Goal: Information Seeking & Learning: Learn about a topic

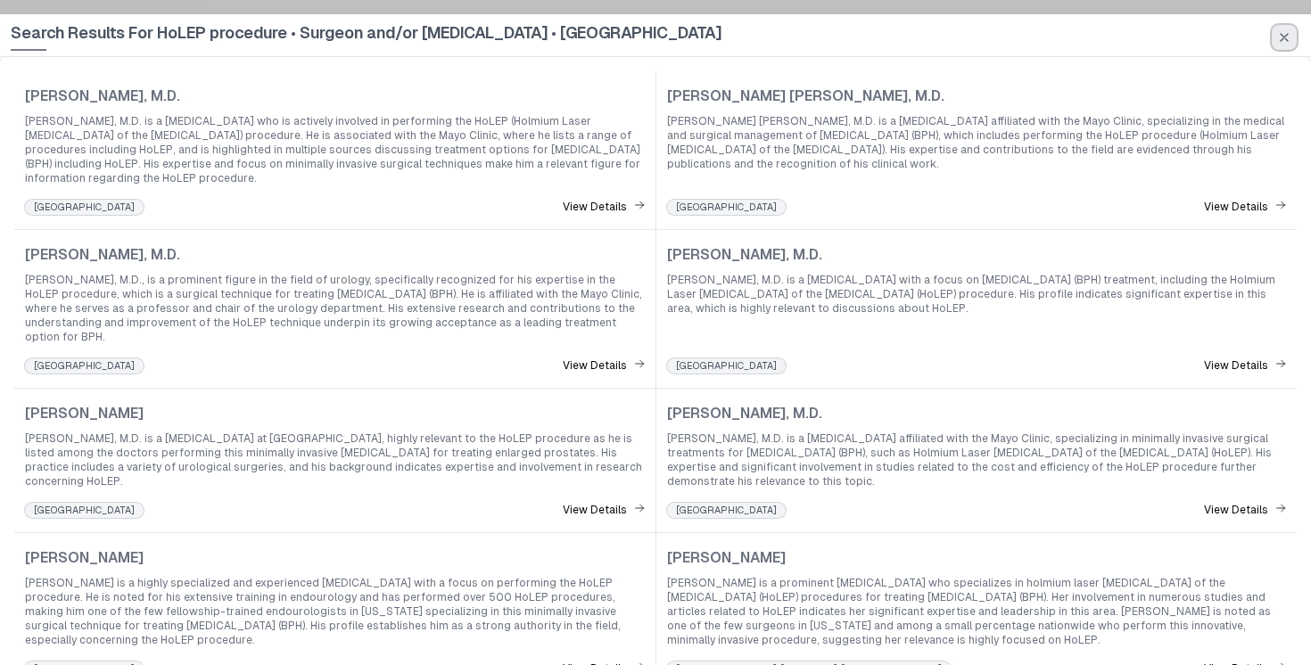
click at [1288, 29] on button "button" at bounding box center [1283, 37] width 25 height 25
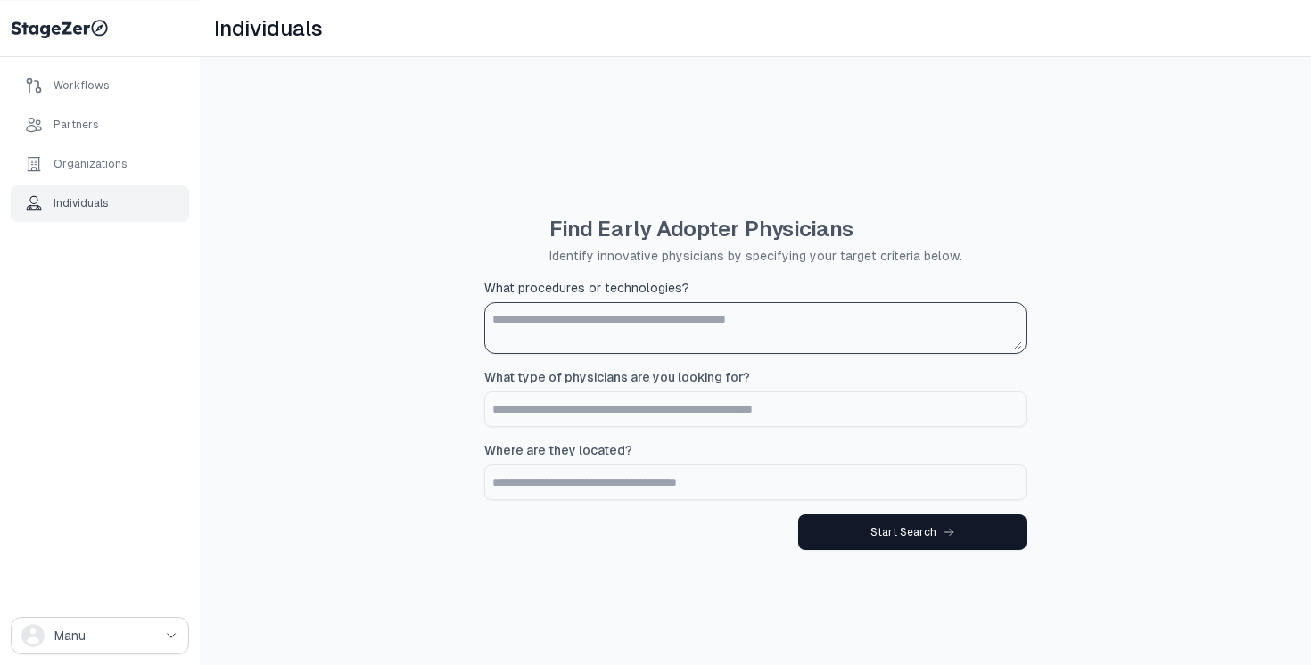
click at [740, 318] on textarea "What procedures or technologies?" at bounding box center [755, 328] width 533 height 43
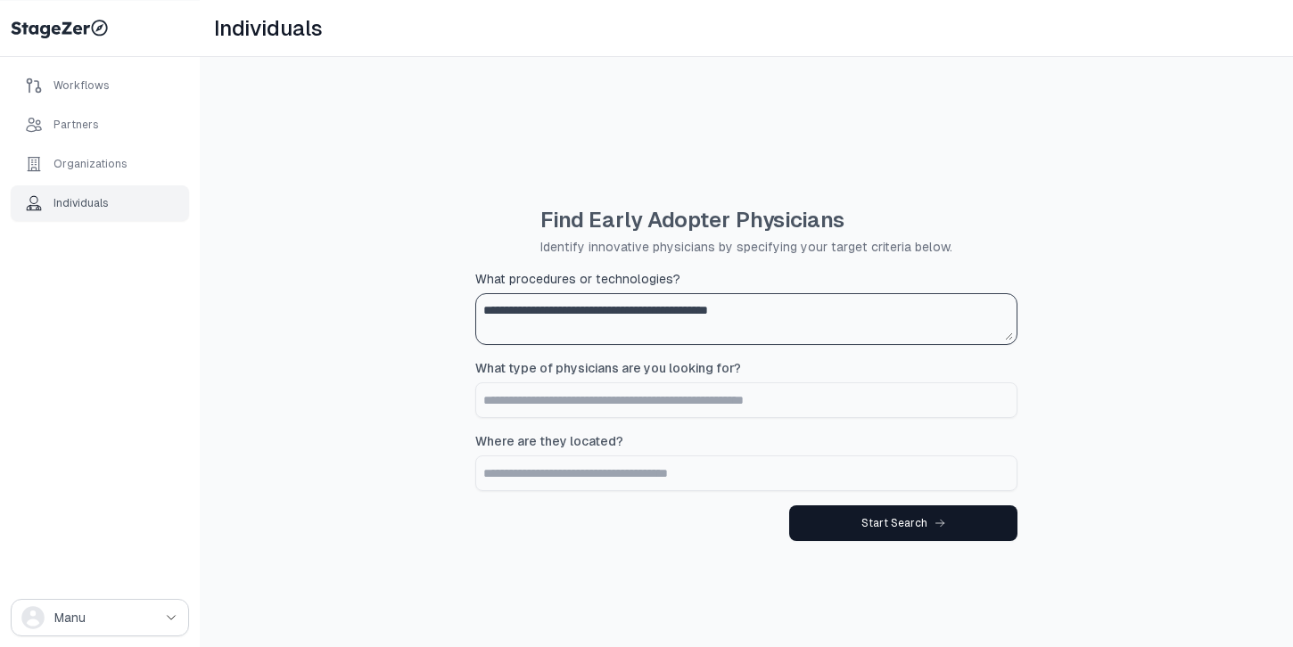
click at [629, 312] on textarea "**********" at bounding box center [746, 319] width 533 height 43
click at [761, 335] on textarea "**********" at bounding box center [746, 319] width 533 height 43
type textarea "**********"
click at [713, 399] on input "What type of physicians are you looking for?" at bounding box center [746, 400] width 540 height 34
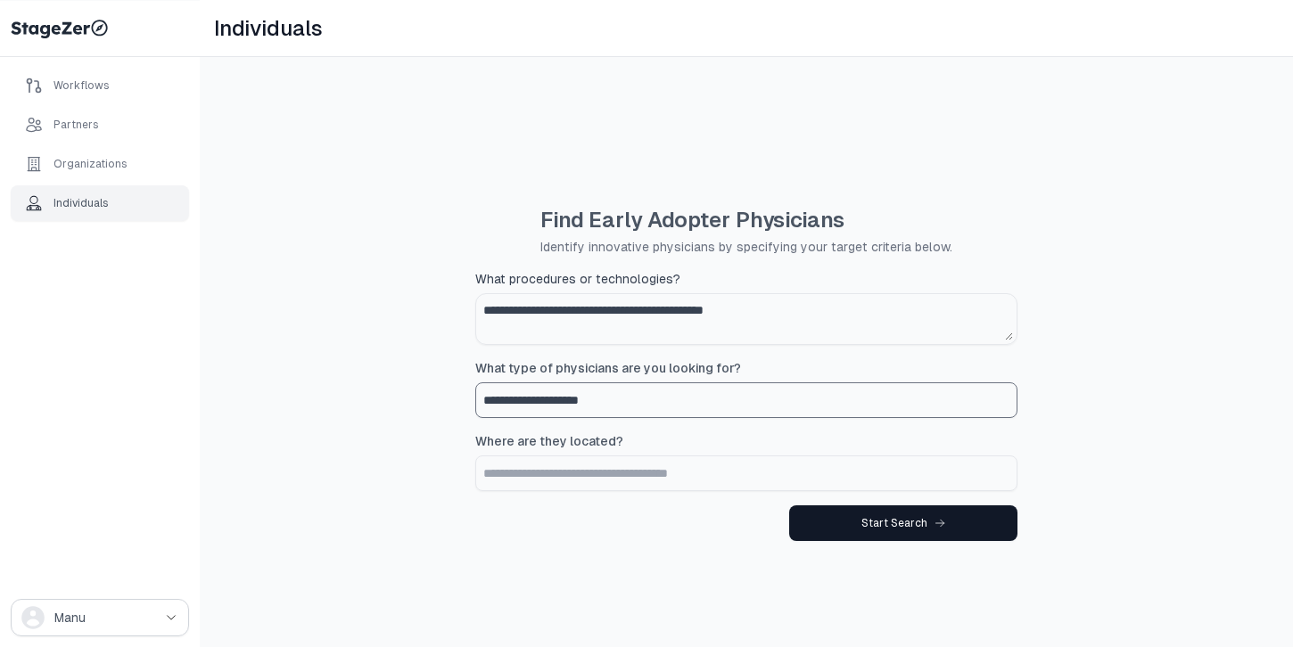
type input "**********"
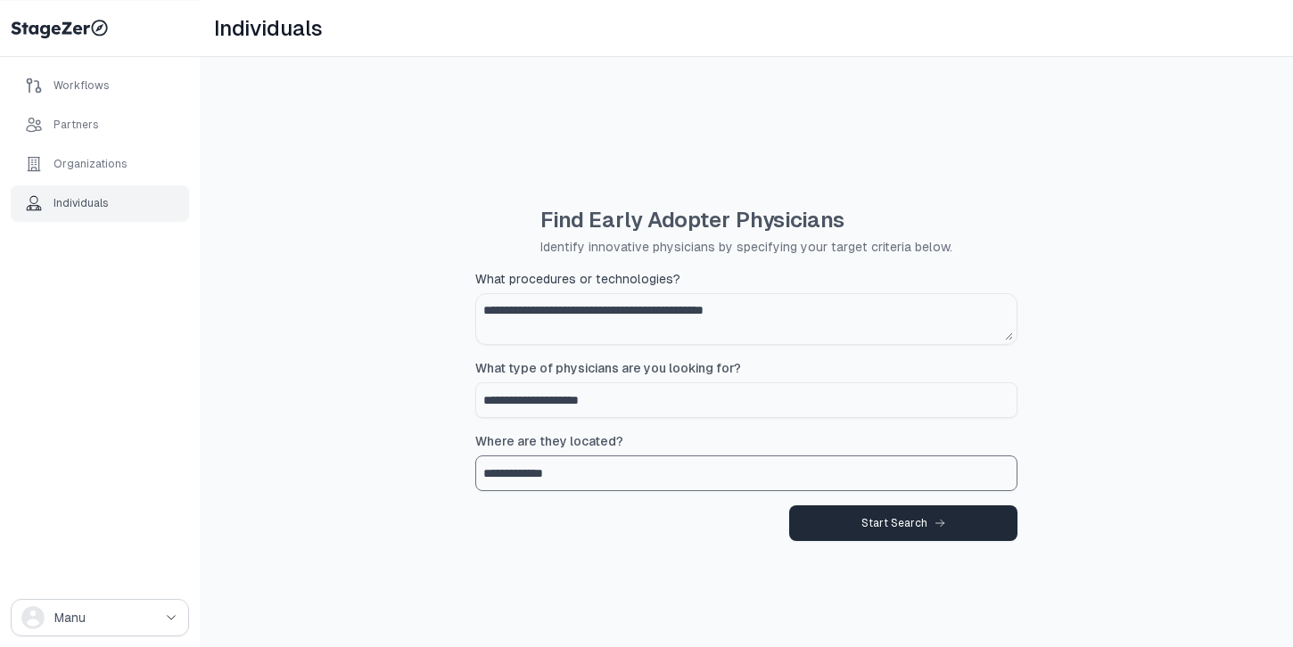
type input "**********"
click at [870, 516] on div "Start Search" at bounding box center [903, 523] width 84 height 14
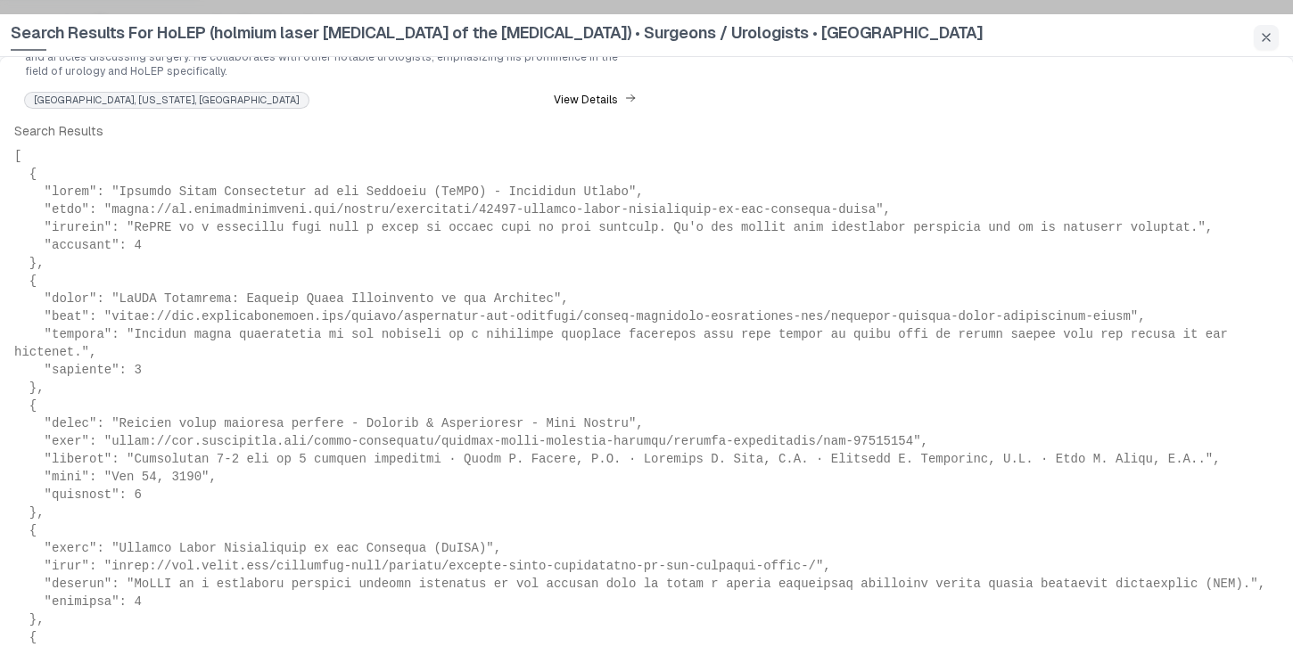
scroll to position [692, 0]
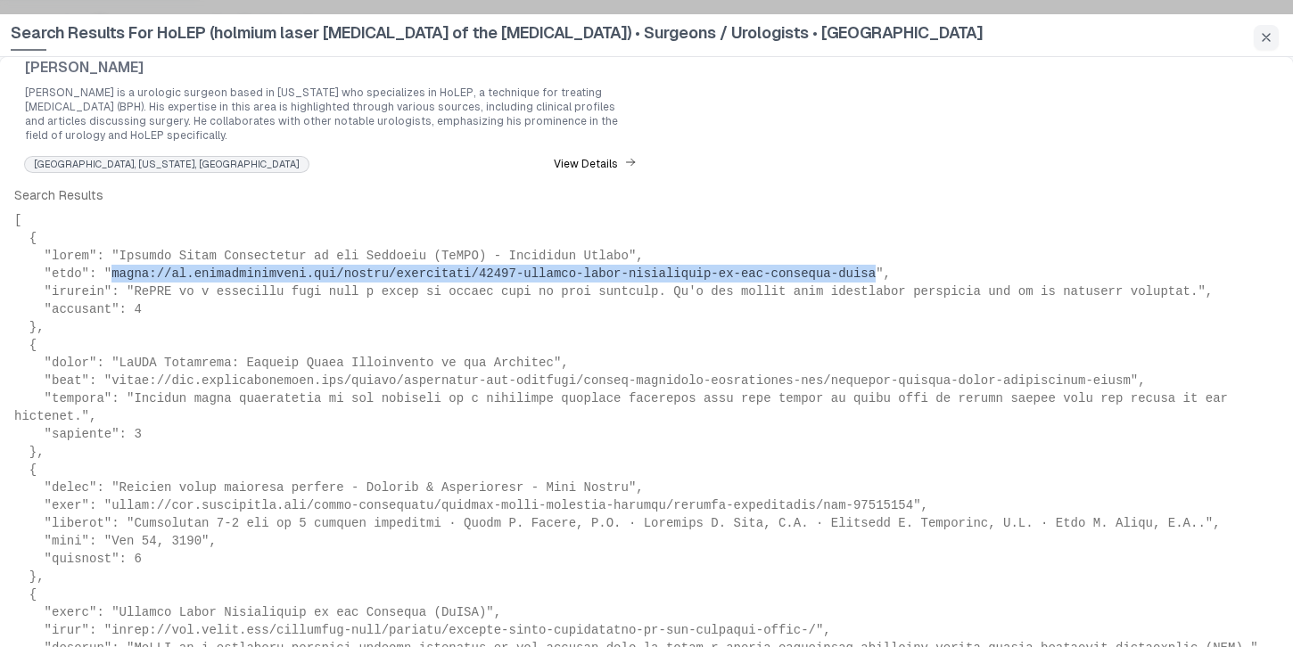
drag, startPoint x: 878, startPoint y: 245, endPoint x: 111, endPoint y: 251, distance: 767.7
copy pre "[URL][DOMAIN_NAME][MEDICAL_DATA][MEDICAL_DATA]"
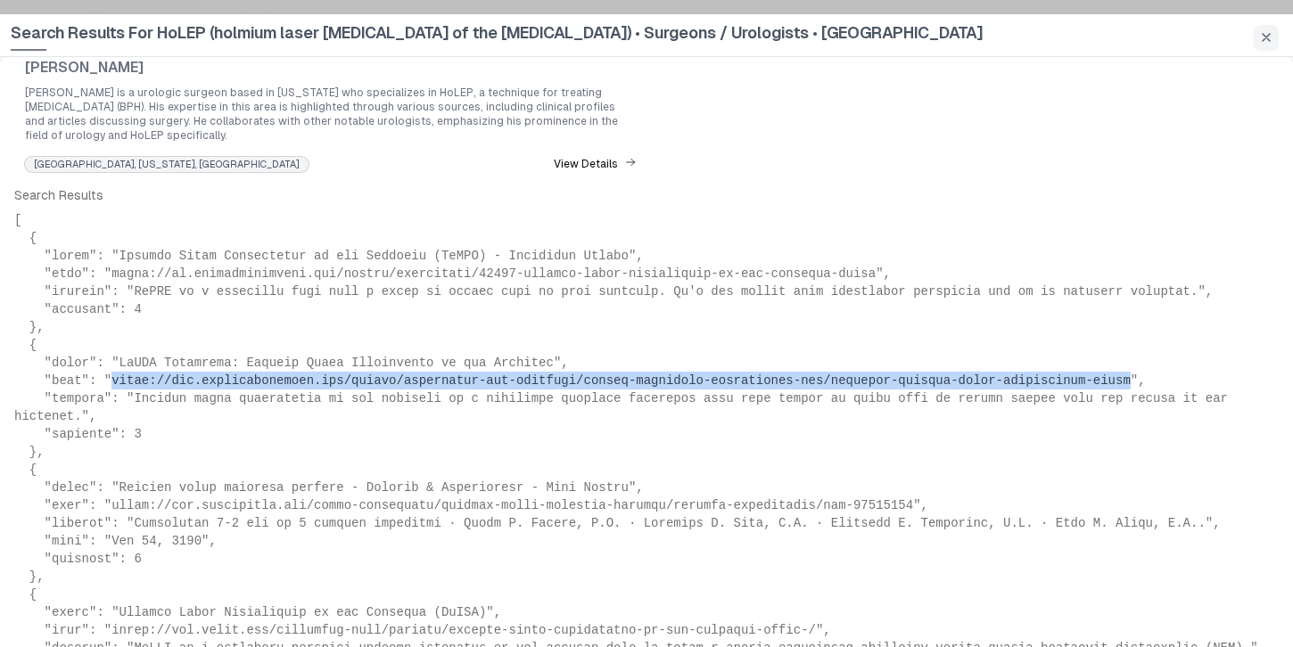
drag, startPoint x: 111, startPoint y: 355, endPoint x: 1131, endPoint y: 350, distance: 1019.1
copy pre "[URL][DOMAIN_NAME][MEDICAL_DATA][MEDICAL_DATA]"
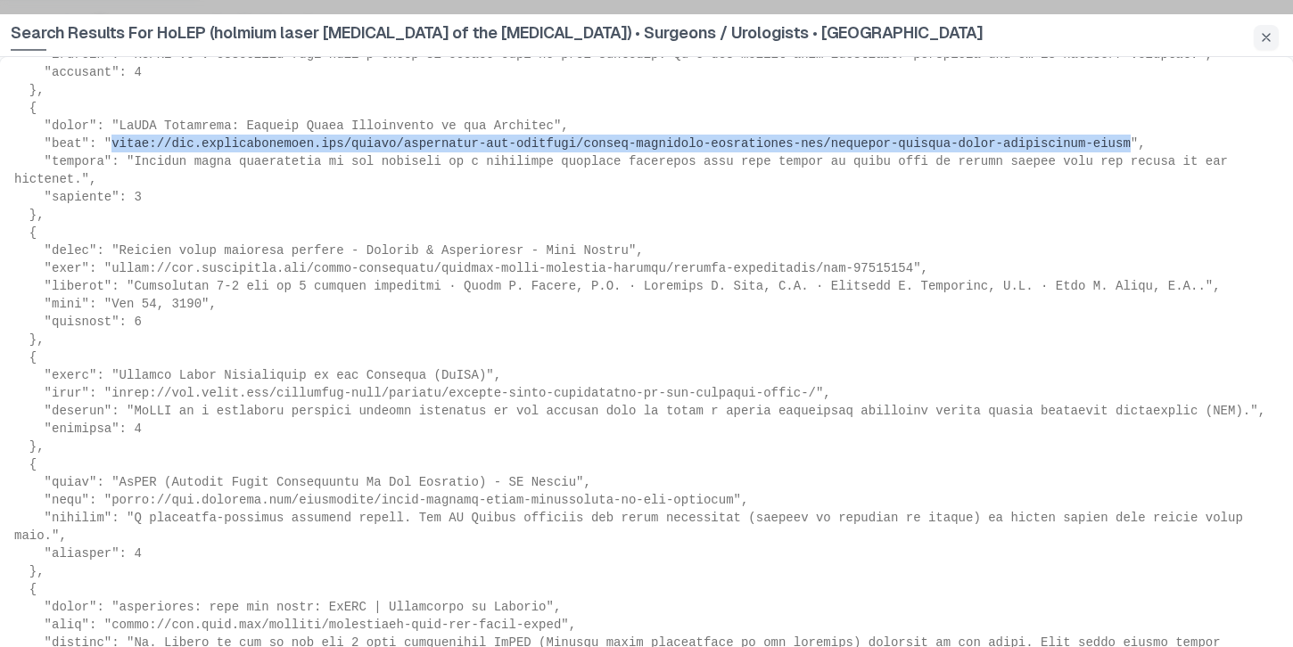
scroll to position [922, 0]
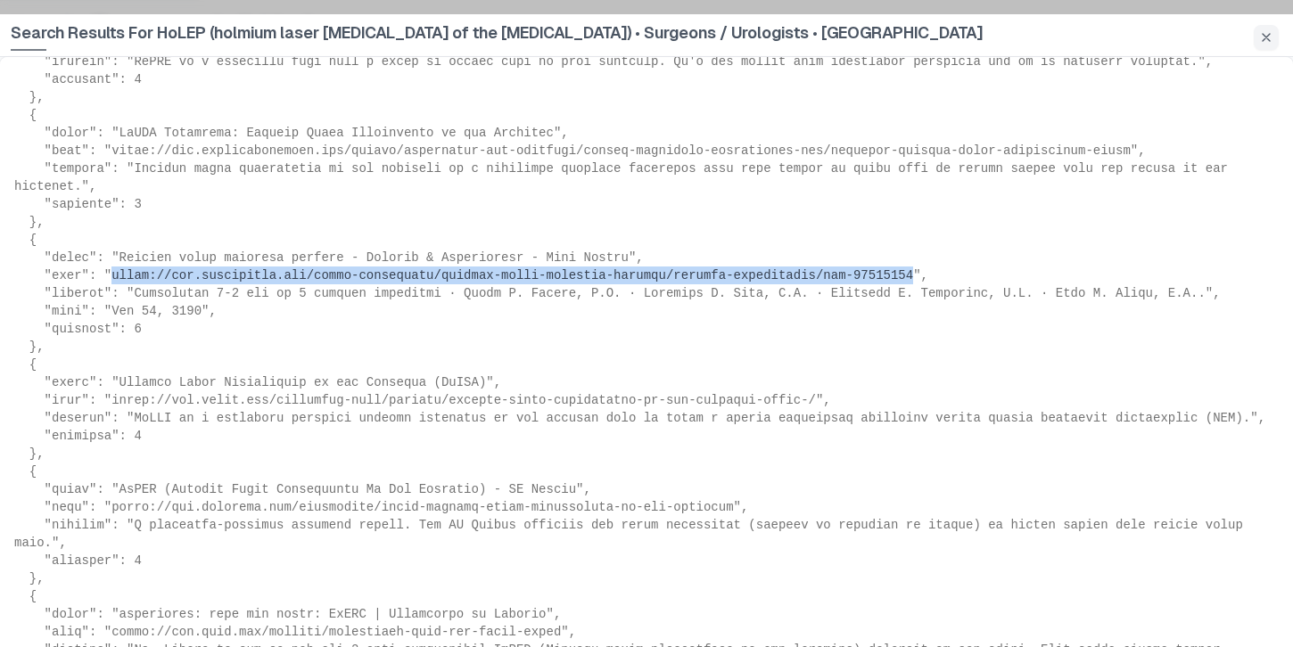
drag, startPoint x: 113, startPoint y: 250, endPoint x: 917, endPoint y: 248, distance: 804.3
click at [917, 248] on pre at bounding box center [646, 605] width 1264 height 1248
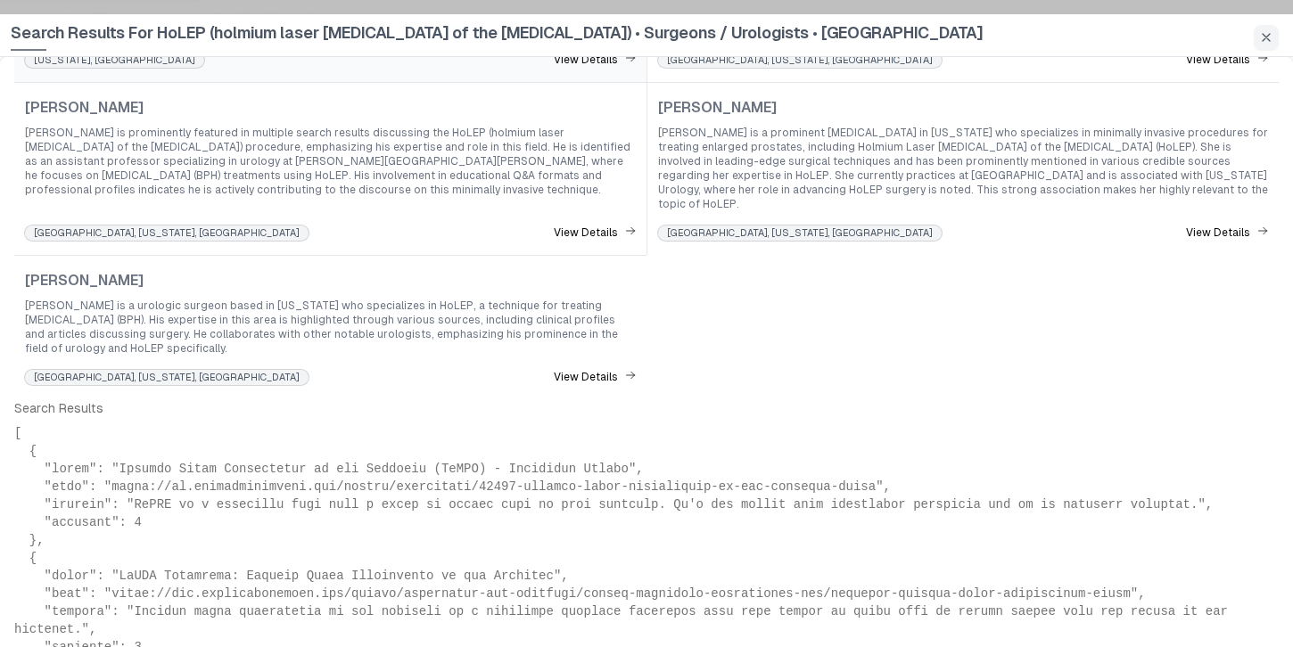
scroll to position [653, 0]
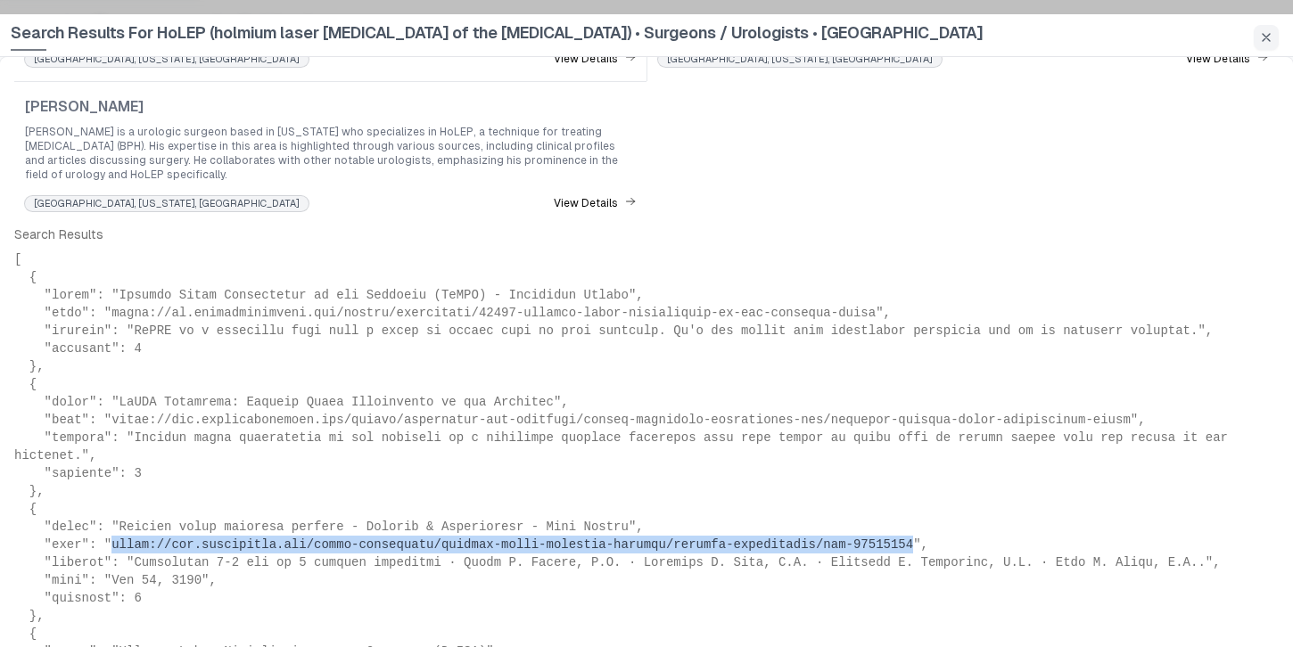
copy pre "[URL][DOMAIN_NAME][MEDICAL_DATA]"
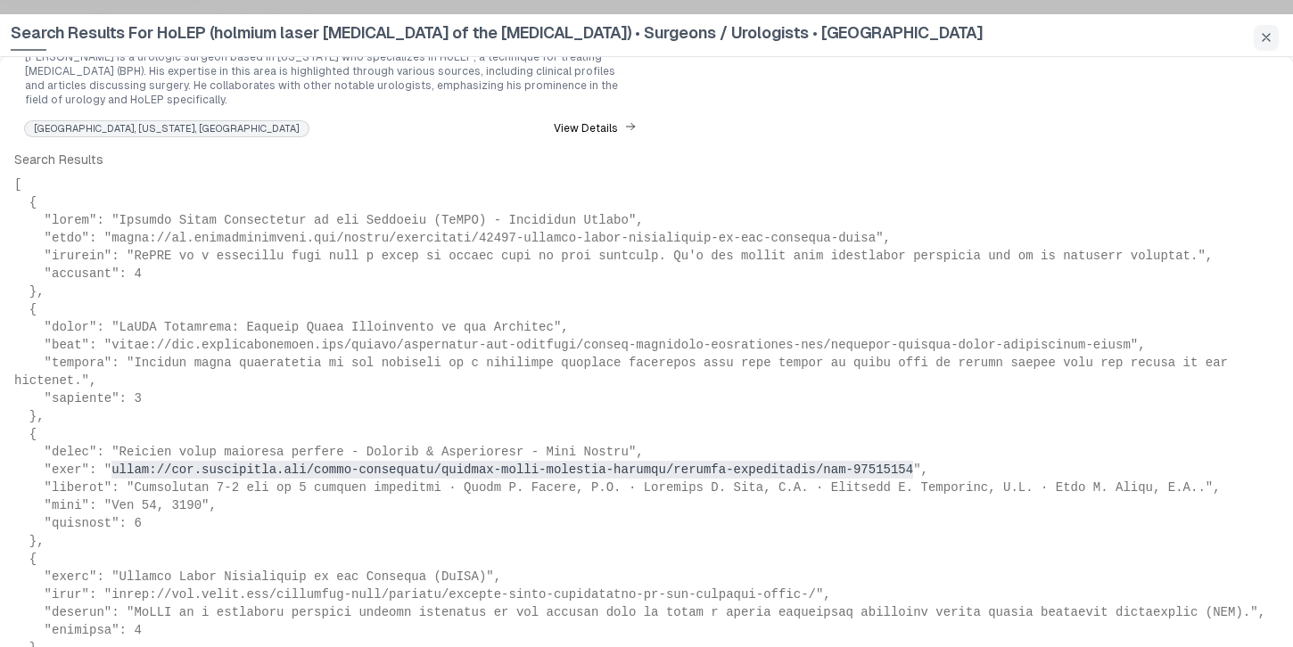
scroll to position [728, 0]
copy pre "[URL][DOMAIN_NAME][MEDICAL_DATA]"
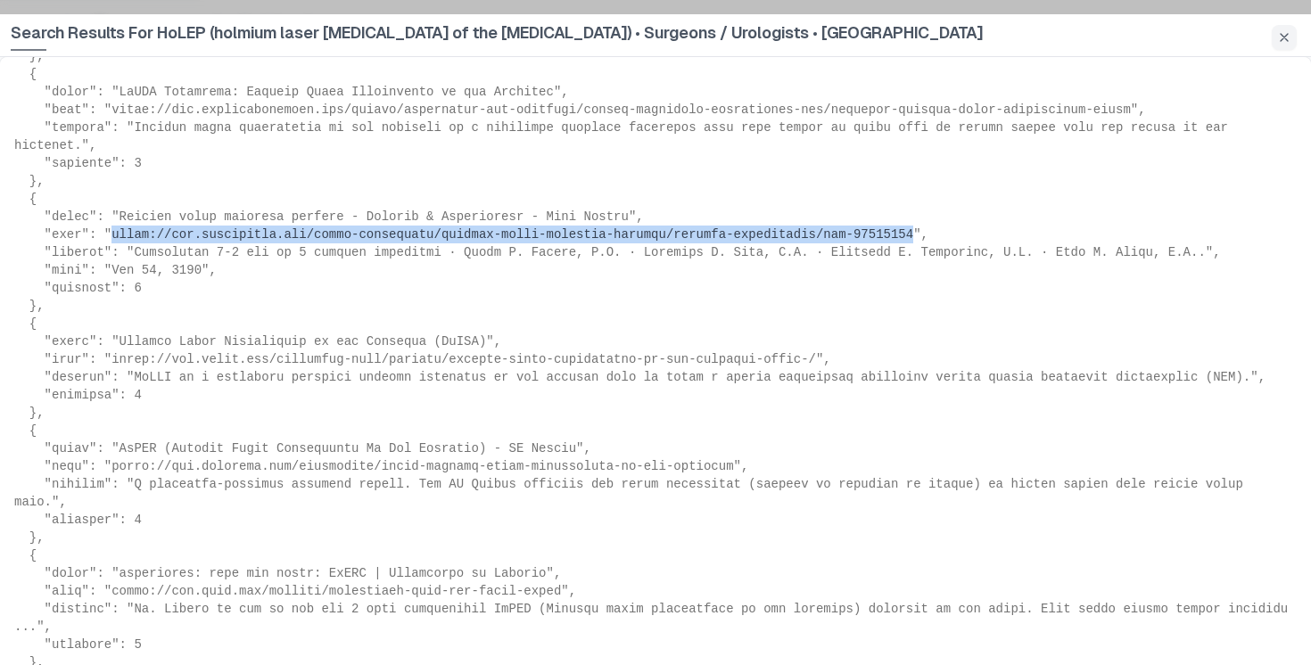
scroll to position [963, 0]
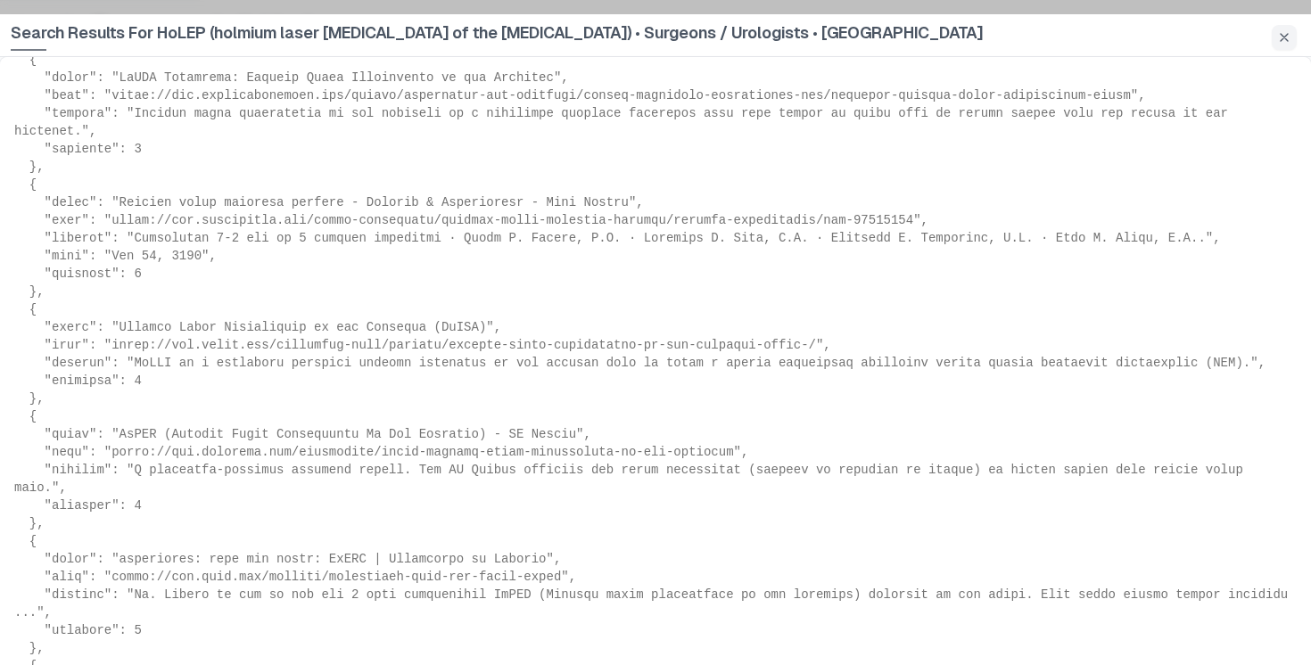
click at [395, 315] on pre at bounding box center [655, 532] width 1282 height 1213
click at [109, 333] on pre at bounding box center [655, 532] width 1282 height 1213
drag, startPoint x: 117, startPoint y: 333, endPoint x: 383, endPoint y: 325, distance: 266.7
click at [383, 325] on pre at bounding box center [655, 532] width 1282 height 1213
click at [490, 351] on pre at bounding box center [655, 532] width 1282 height 1213
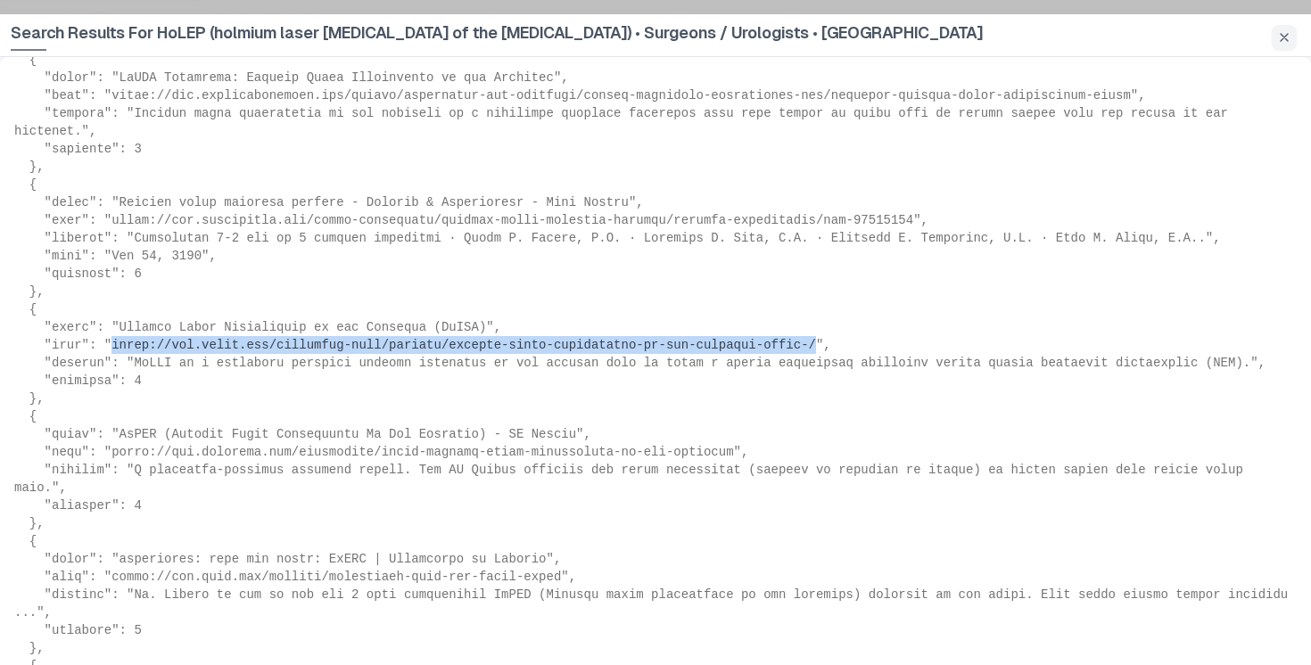
drag, startPoint x: 819, startPoint y: 330, endPoint x: 113, endPoint y: 333, distance: 706.2
click at [113, 333] on pre at bounding box center [655, 532] width 1282 height 1213
copy pre "[URL][DOMAIN_NAME][MEDICAL_DATA][MEDICAL_DATA]"
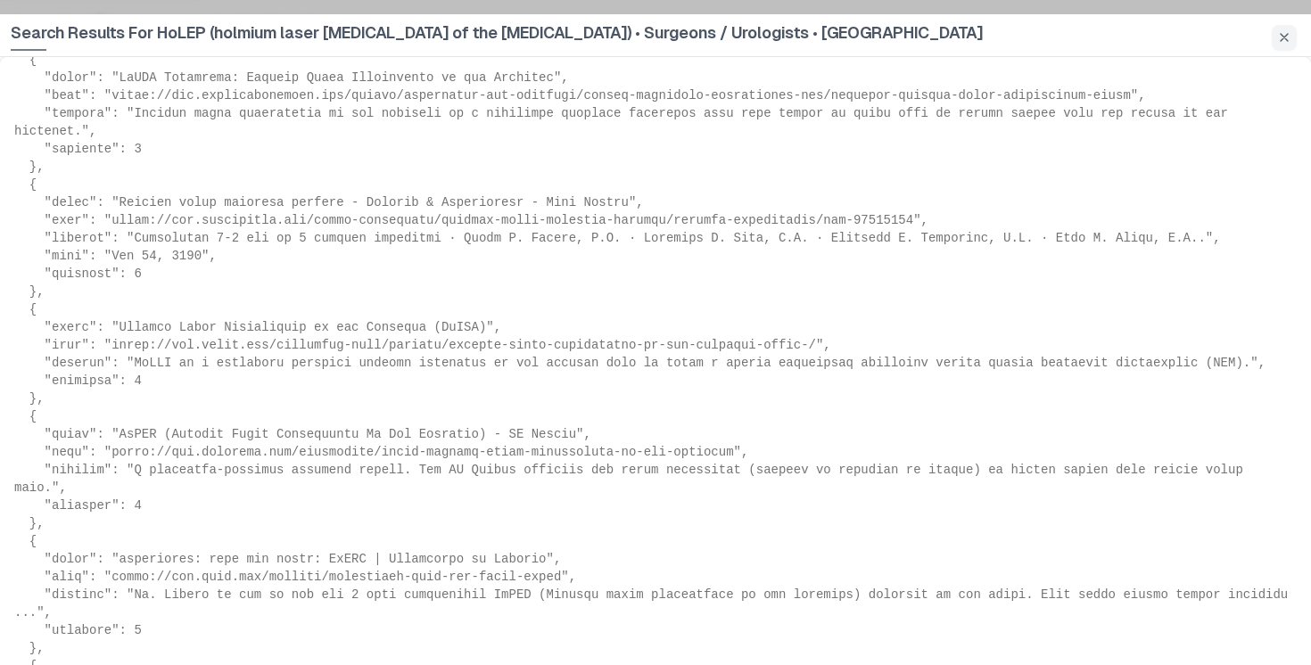
click at [683, 433] on pre at bounding box center [655, 532] width 1282 height 1213
drag, startPoint x: 739, startPoint y: 440, endPoint x: 647, endPoint y: 440, distance: 91.8
click at [647, 440] on pre at bounding box center [655, 532] width 1282 height 1213
click at [698, 440] on pre at bounding box center [655, 532] width 1282 height 1213
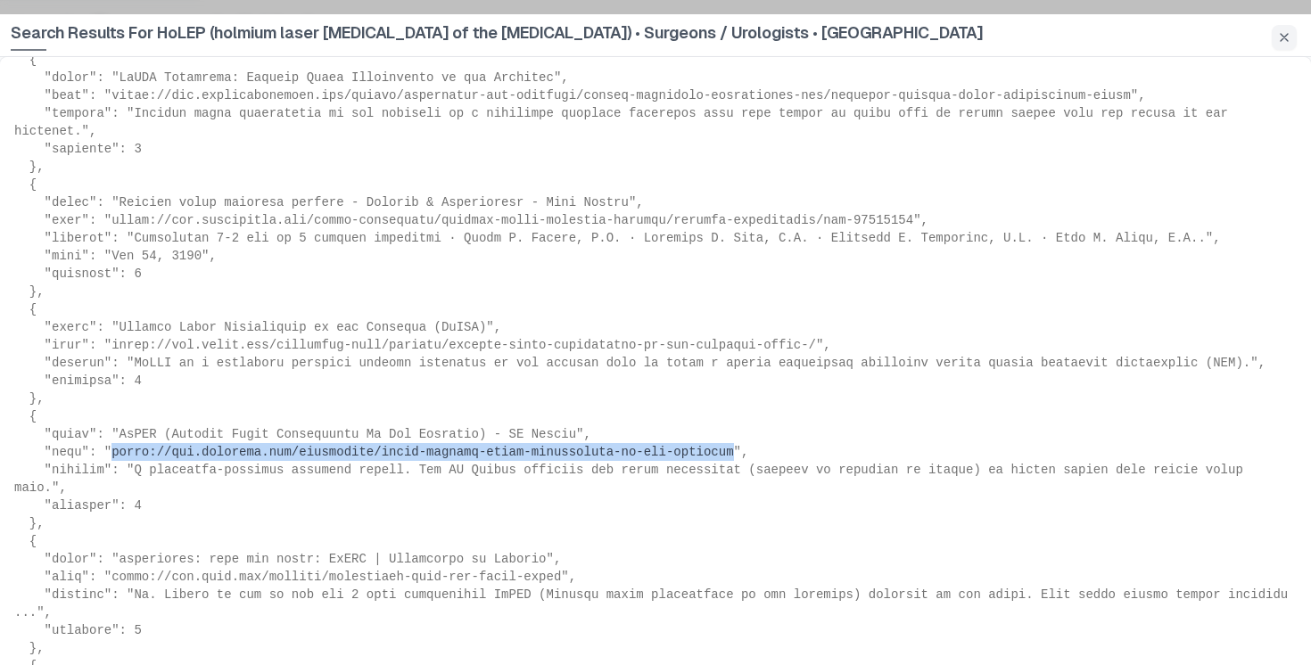
drag, startPoint x: 736, startPoint y: 440, endPoint x: 112, endPoint y: 440, distance: 623.2
click at [112, 440] on pre at bounding box center [655, 532] width 1282 height 1213
copy pre "[URL][DOMAIN_NAME][MEDICAL_DATA][MEDICAL_DATA]"
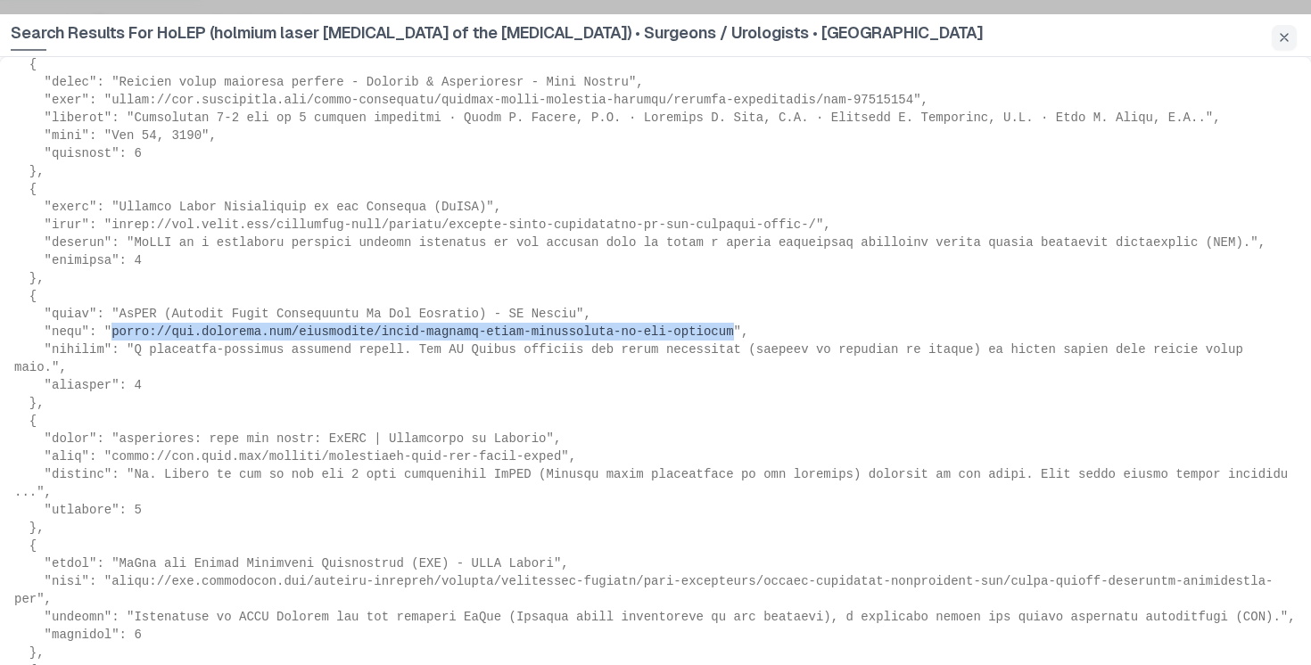
scroll to position [1084, 0]
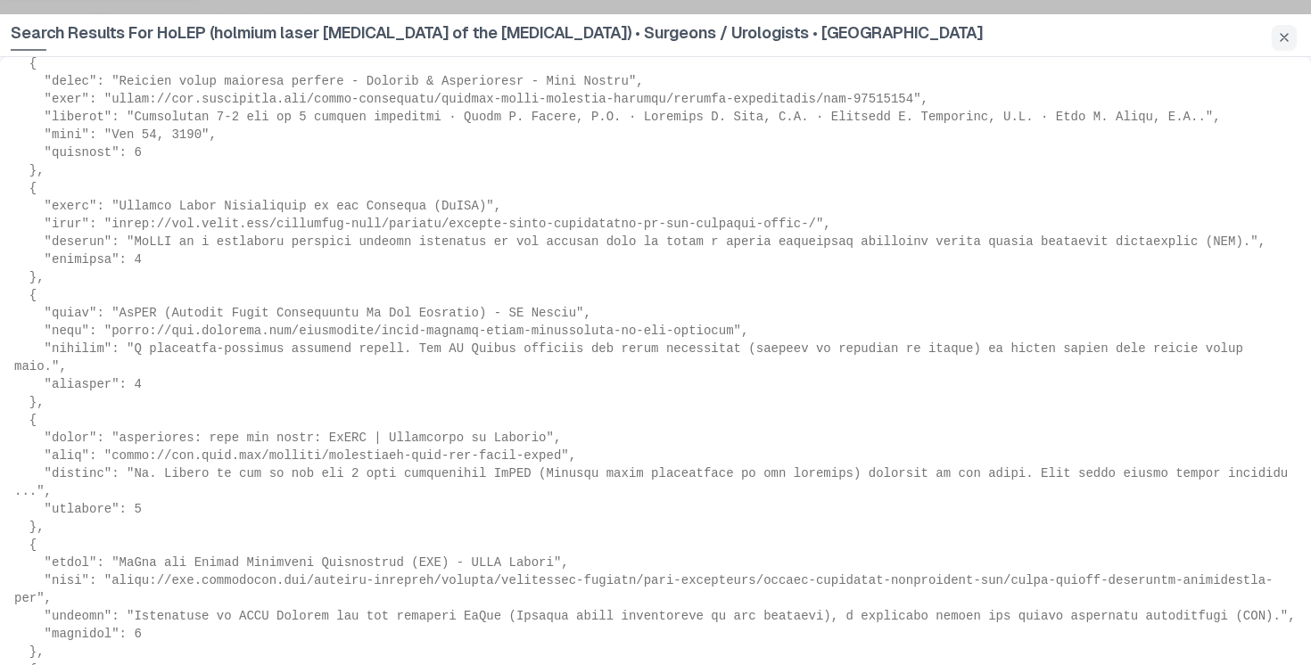
click at [564, 438] on pre at bounding box center [655, 411] width 1282 height 1213
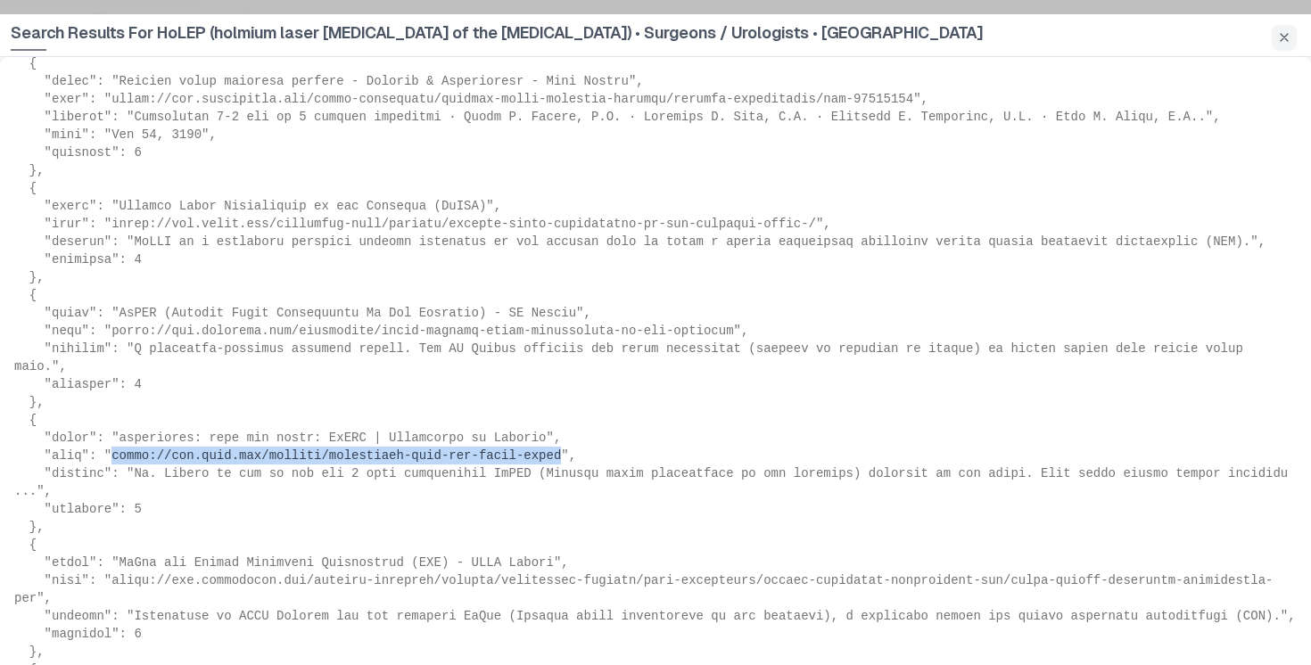
drag, startPoint x: 563, startPoint y: 440, endPoint x: 113, endPoint y: 444, distance: 449.4
click at [113, 444] on pre at bounding box center [655, 411] width 1282 height 1213
copy pre "[URL][DOMAIN_NAME]"
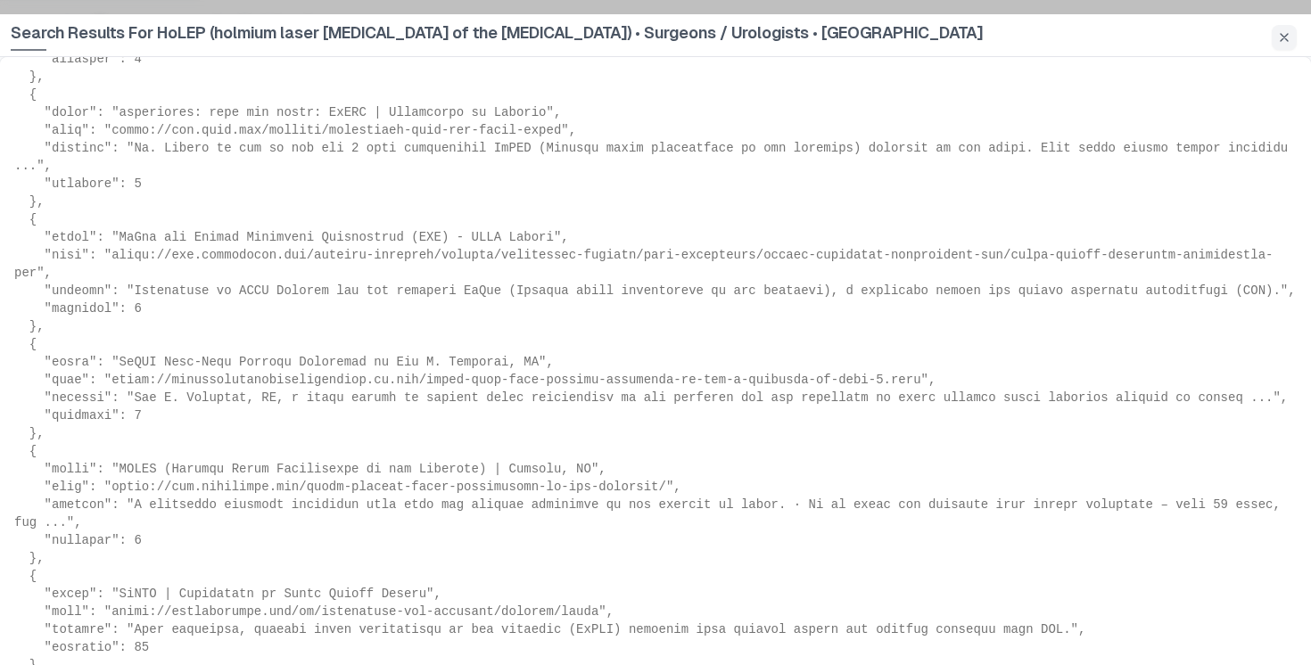
click at [547, 206] on pre at bounding box center [655, 85] width 1282 height 1213
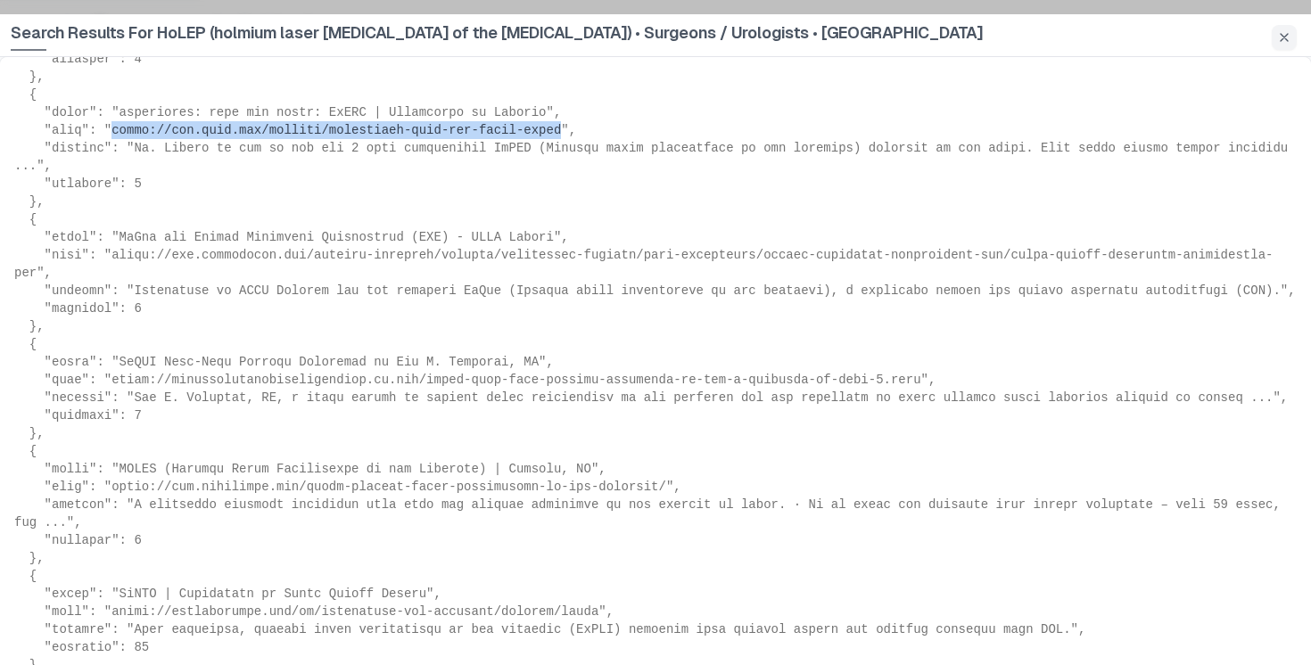
drag, startPoint x: 561, startPoint y: 115, endPoint x: 111, endPoint y: 118, distance: 449.4
click at [111, 118] on pre at bounding box center [655, 85] width 1282 height 1213
copy pre "[URL][DOMAIN_NAME]"
click at [451, 110] on pre at bounding box center [655, 85] width 1282 height 1213
drag, startPoint x: 564, startPoint y: 113, endPoint x: 113, endPoint y: 119, distance: 450.3
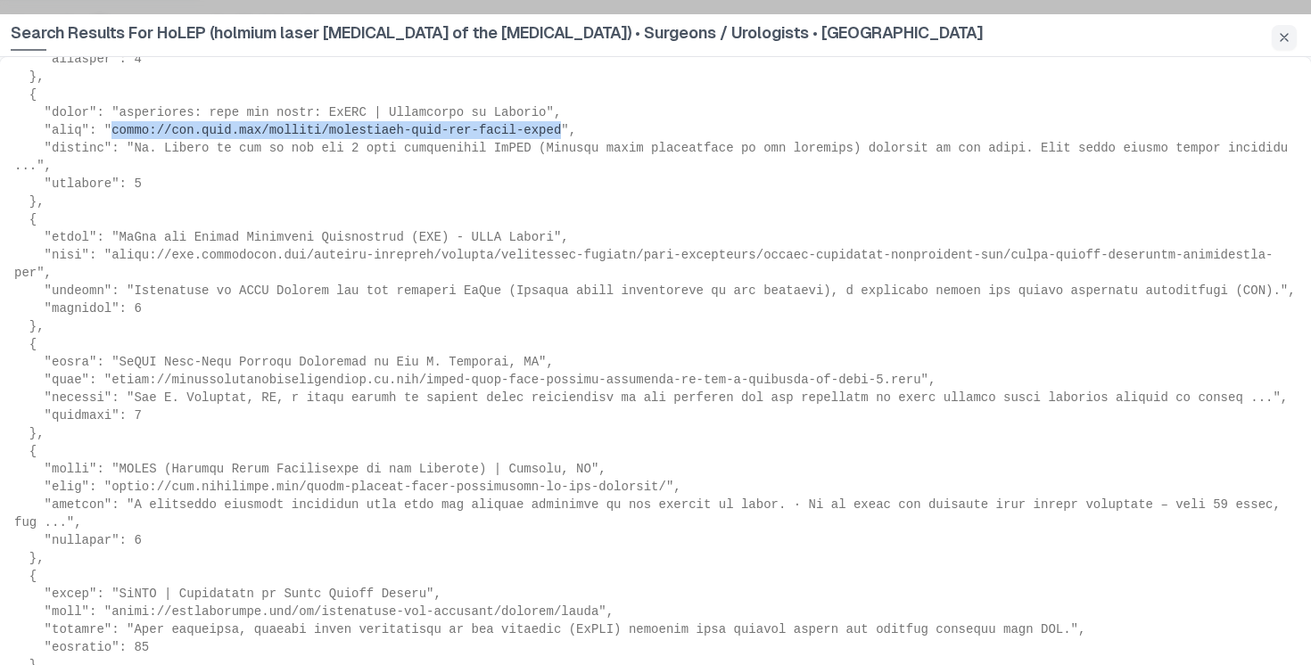
click at [113, 119] on pre at bounding box center [655, 85] width 1282 height 1213
copy pre "[URL][DOMAIN_NAME]"
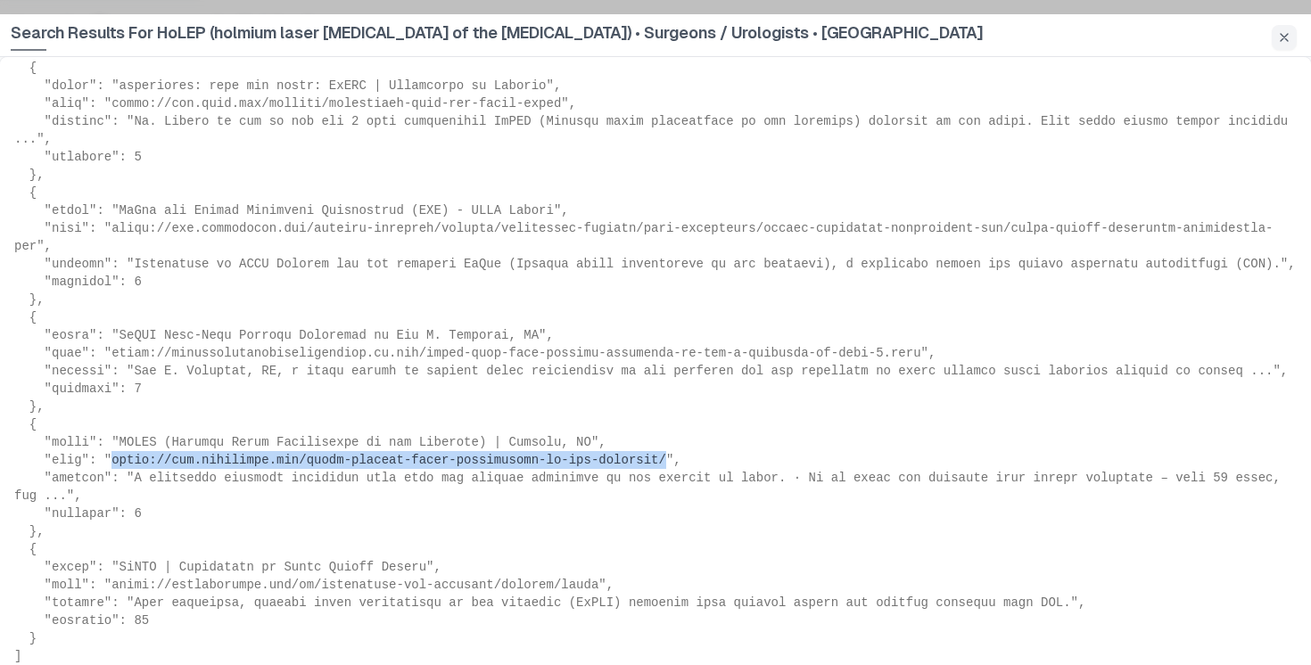
drag, startPoint x: 667, startPoint y: 462, endPoint x: 111, endPoint y: 464, distance: 555.5
click at [111, 464] on pre at bounding box center [655, 59] width 1282 height 1213
copy pre "[URL][DOMAIN_NAME][MEDICAL_DATA]"
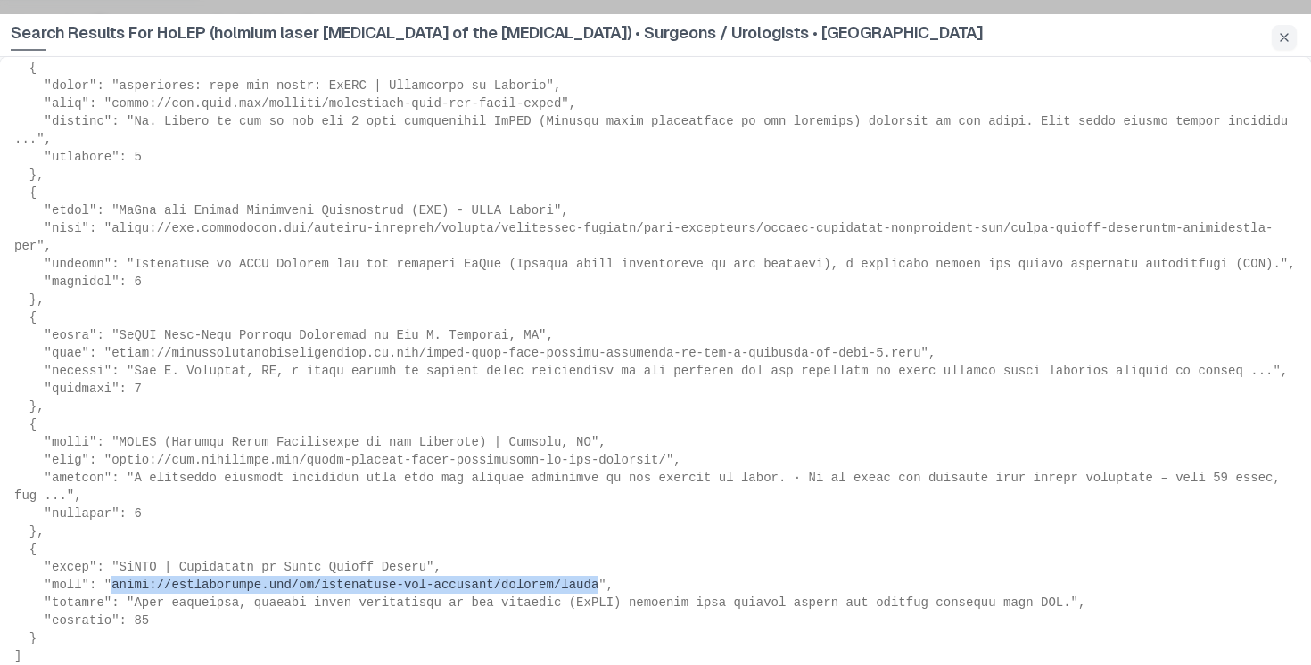
drag, startPoint x: 599, startPoint y: 586, endPoint x: 112, endPoint y: 586, distance: 486.8
click at [112, 586] on pre at bounding box center [655, 59] width 1282 height 1213
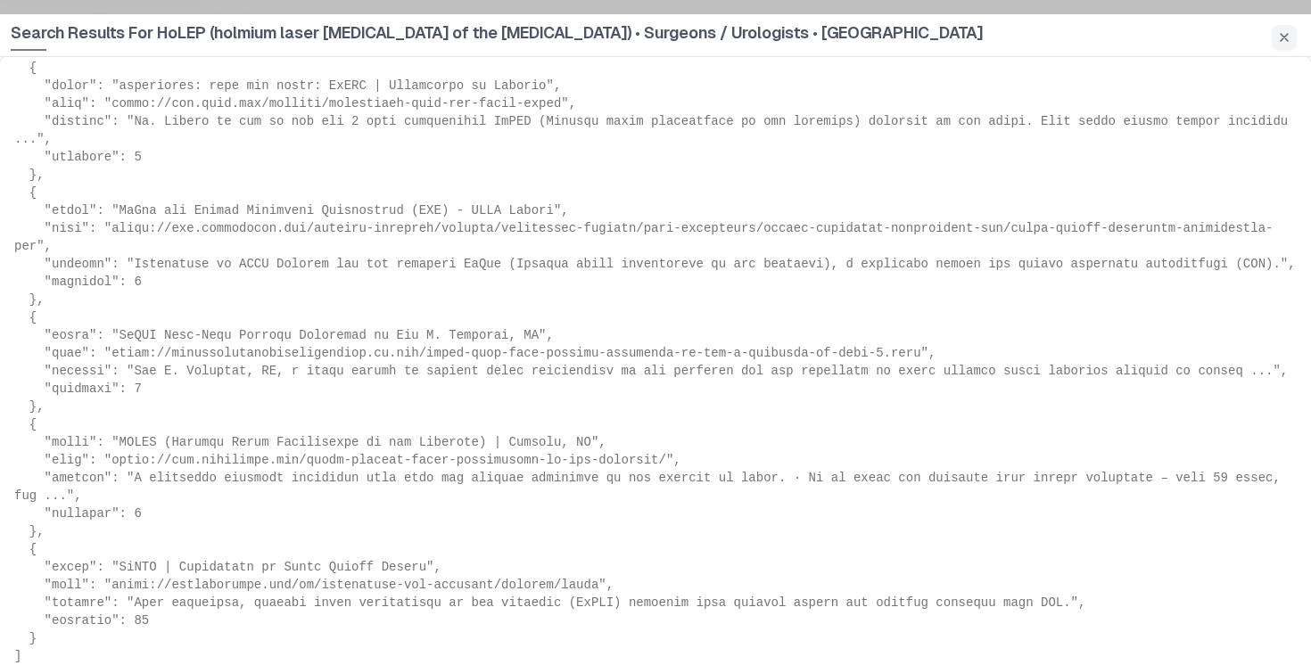
click at [443, 533] on pre at bounding box center [655, 59] width 1282 height 1213
